Goal: Check status

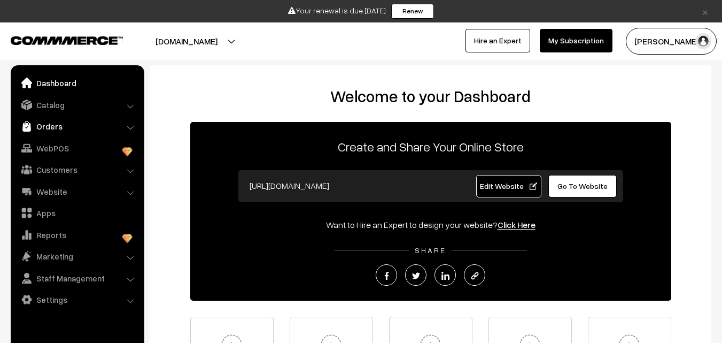
click at [32, 129] on img at bounding box center [26, 126] width 11 height 11
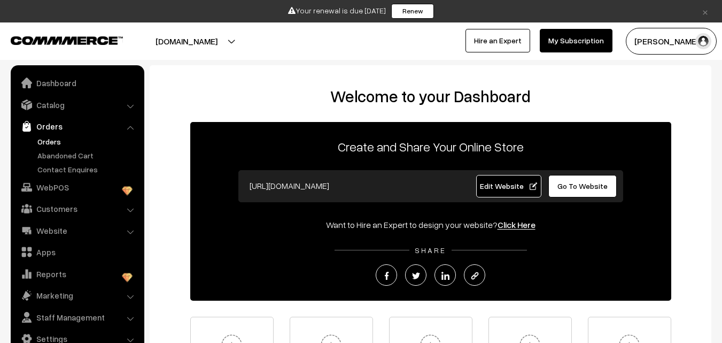
click at [55, 140] on link "Orders" at bounding box center [88, 141] width 106 height 11
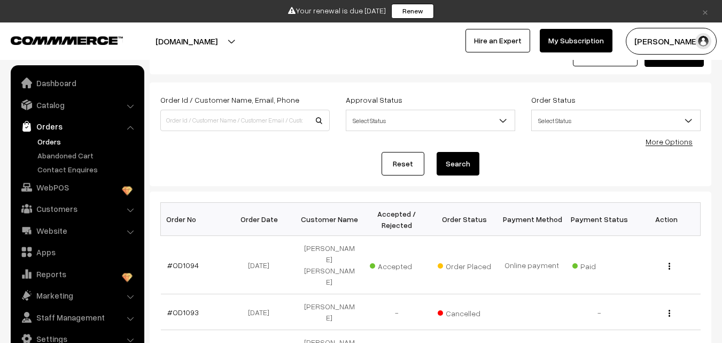
scroll to position [53, 0]
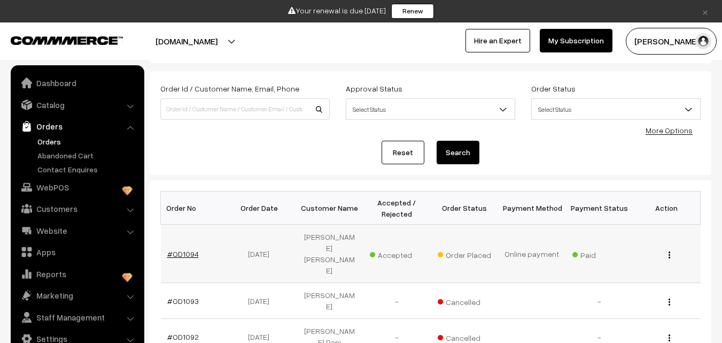
click at [180, 249] on link "#OD1094" at bounding box center [183, 253] width 32 height 9
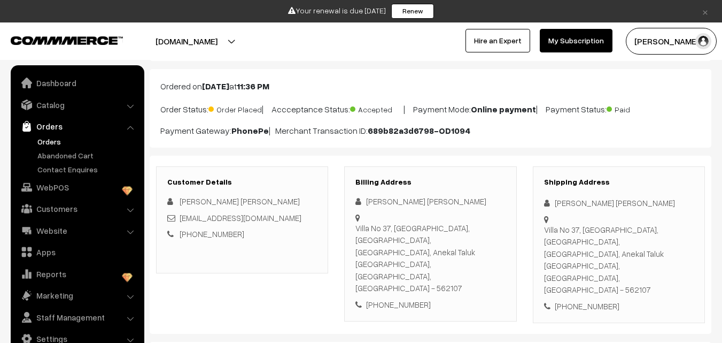
scroll to position [53, 0]
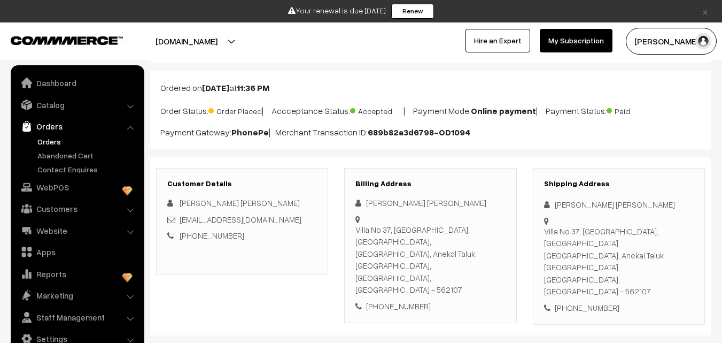
click at [399, 300] on div "+91 8050739250" at bounding box center [431, 306] width 150 height 12
copy div "8050739250"
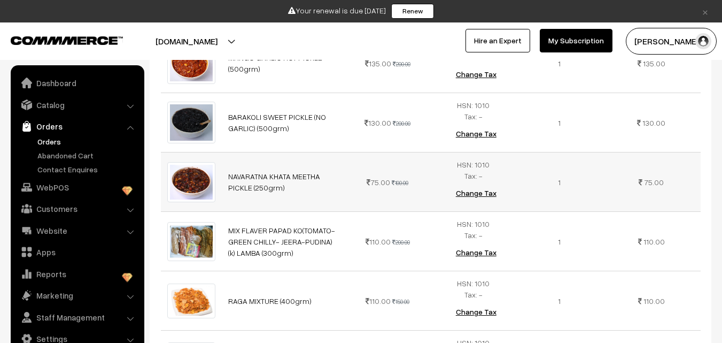
scroll to position [423, 0]
